Goal: Task Accomplishment & Management: Use online tool/utility

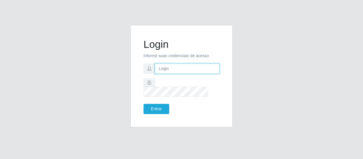
click at [197, 72] on input "text" at bounding box center [187, 69] width 65 height 10
type input "[EMAIL_ADDRESS][DOMAIN_NAME]"
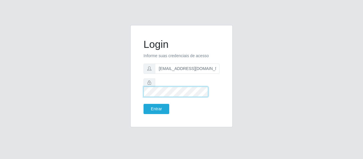
click at [143, 104] on button "Entrar" at bounding box center [156, 109] width 26 height 10
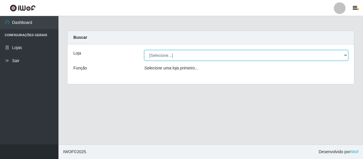
click at [335, 56] on select "[Selecione...] SuperFácil Atacado - São Gonçalo do Amarante" at bounding box center [246, 55] width 204 height 10
select select "408"
click at [144, 50] on select "[Selecione...] SuperFácil Atacado - São Gonçalo do Amarante" at bounding box center [246, 55] width 204 height 10
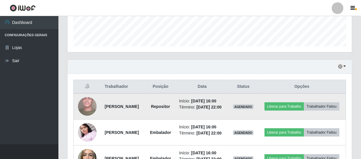
scroll to position [121, 284]
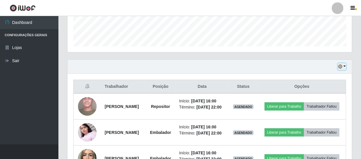
click at [342, 65] on icon "button" at bounding box center [340, 67] width 4 height 4
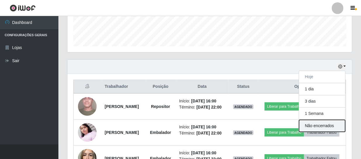
click at [312, 126] on button "Não encerrados" at bounding box center [322, 126] width 46 height 12
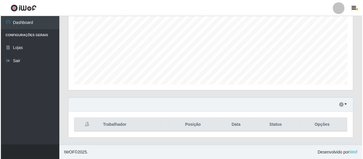
scroll to position [162, 0]
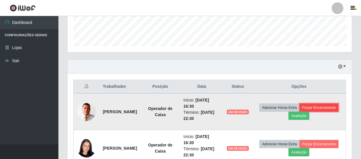
click at [300, 112] on button "Forçar Encerramento" at bounding box center [319, 108] width 39 height 8
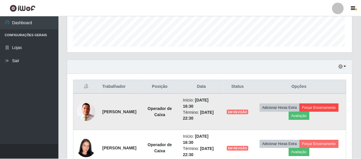
scroll to position [121, 282]
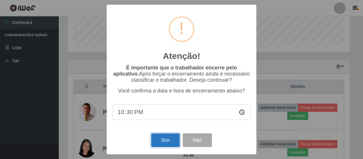
click at [167, 140] on button "Sim" at bounding box center [165, 140] width 28 height 14
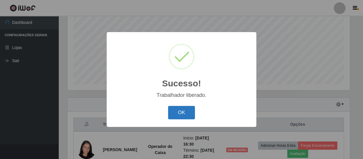
click at [182, 111] on button "OK" at bounding box center [181, 113] width 27 height 14
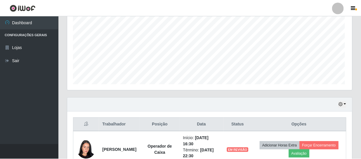
scroll to position [121, 284]
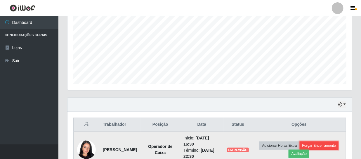
click at [300, 150] on button "Forçar Encerramento" at bounding box center [319, 146] width 39 height 8
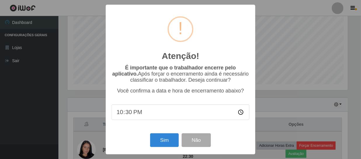
scroll to position [121, 282]
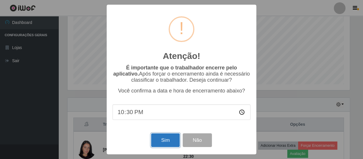
click at [162, 140] on button "Sim" at bounding box center [165, 140] width 28 height 14
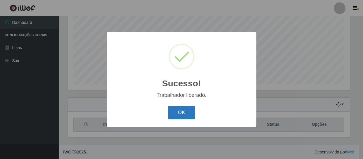
click at [185, 117] on button "OK" at bounding box center [181, 113] width 27 height 14
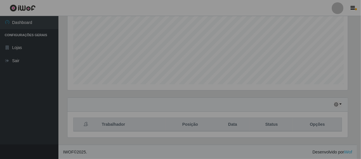
scroll to position [121, 284]
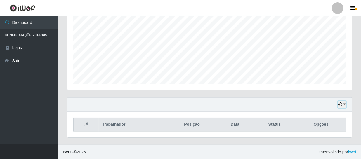
click at [342, 106] on icon "button" at bounding box center [340, 104] width 4 height 4
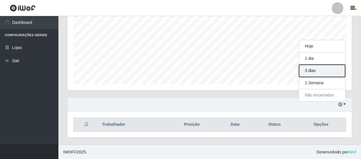
click at [312, 70] on button "3 dias" at bounding box center [322, 71] width 46 height 12
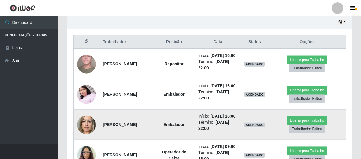
scroll to position [204, 0]
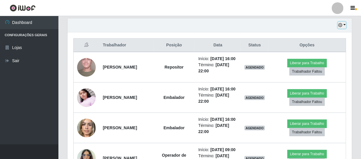
click at [341, 24] on icon "button" at bounding box center [340, 25] width 4 height 4
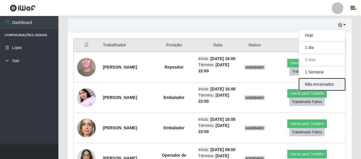
click at [324, 86] on button "Não encerrados" at bounding box center [322, 85] width 46 height 12
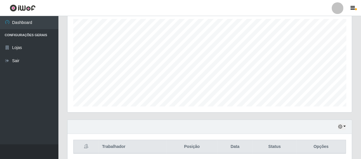
scroll to position [71, 0]
